Goal: Task Accomplishment & Management: Manage account settings

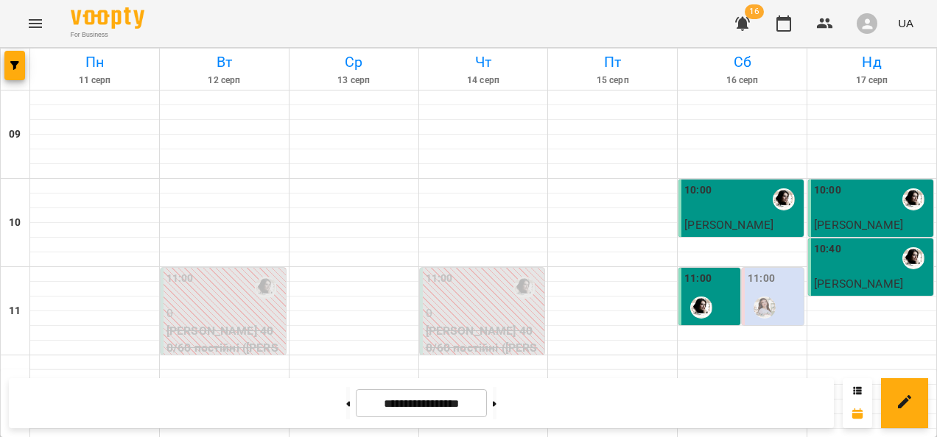
scroll to position [295, 0]
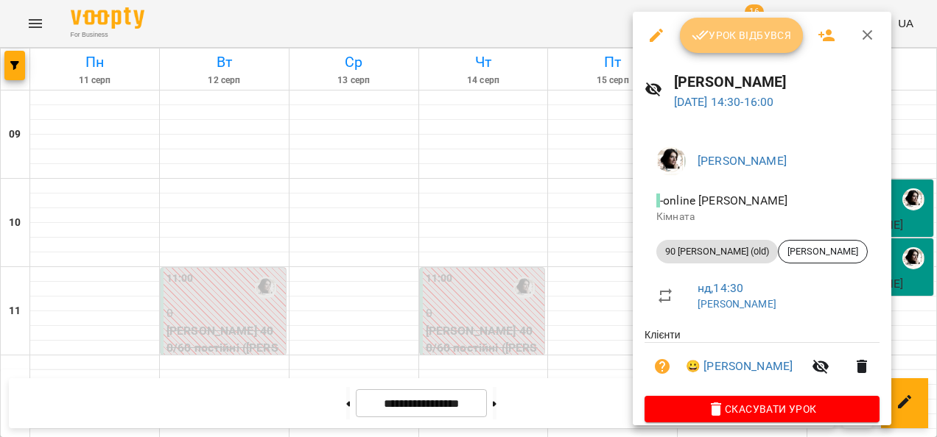
click at [735, 36] on span "Урок відбувся" at bounding box center [742, 36] width 100 height 18
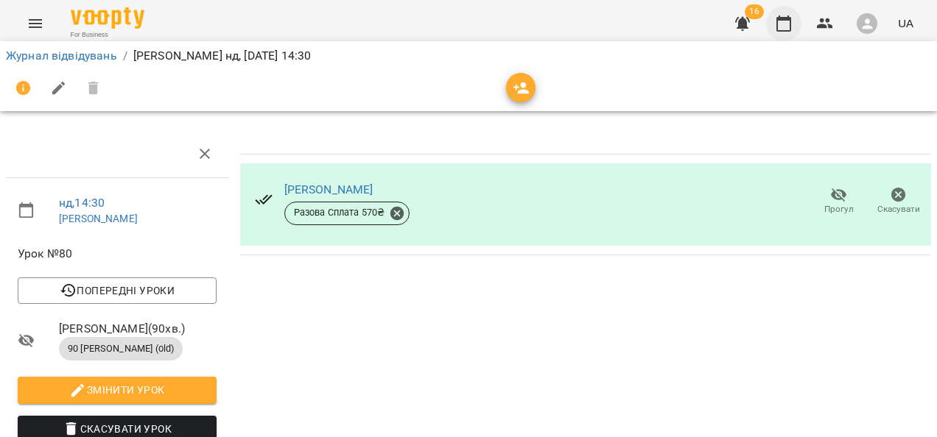
click at [791, 24] on icon "button" at bounding box center [783, 23] width 15 height 16
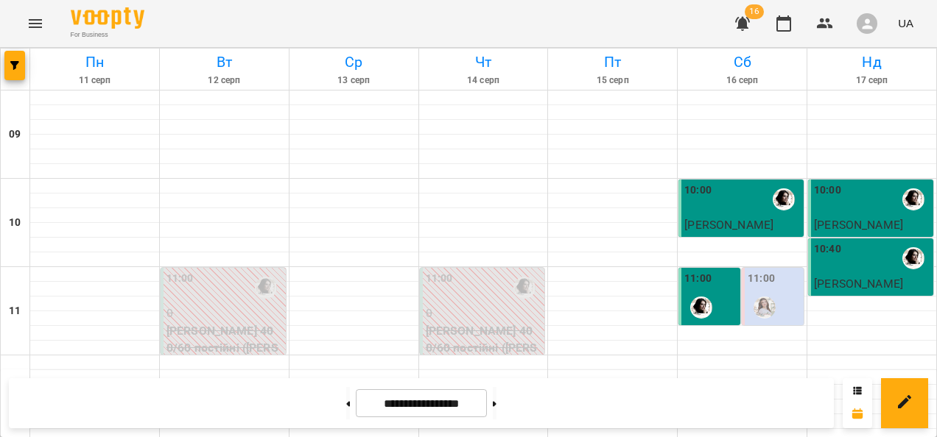
scroll to position [516, 0]
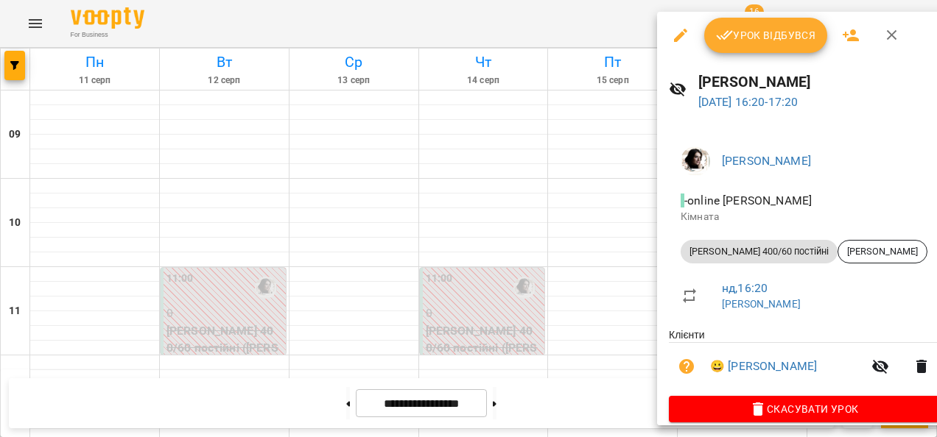
click at [769, 46] on button "Урок відбувся" at bounding box center [766, 35] width 124 height 35
